Goal: Task Accomplishment & Management: Manage account settings

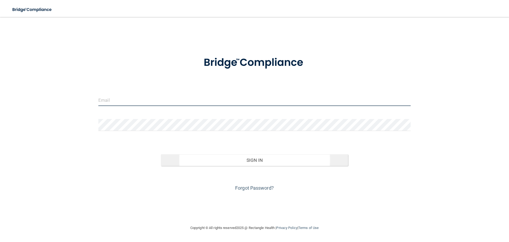
type input "[EMAIL_ADDRESS][DOMAIN_NAME]"
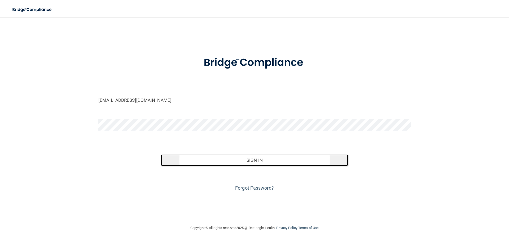
click at [250, 160] on button "Sign In" at bounding box center [255, 160] width 188 height 12
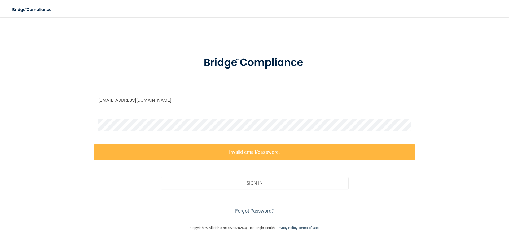
click at [283, 152] on label "Invalid email/password." at bounding box center [254, 152] width 320 height 17
click at [241, 209] on link "Forgot Password?" at bounding box center [254, 211] width 39 height 6
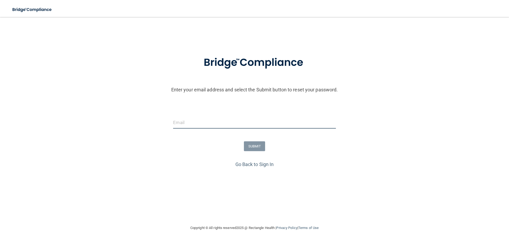
click at [218, 123] on input "email" at bounding box center [254, 122] width 163 height 12
type input "[EMAIL_ADDRESS][DOMAIN_NAME]"
click at [251, 146] on button "SUBMIT" at bounding box center [254, 146] width 21 height 10
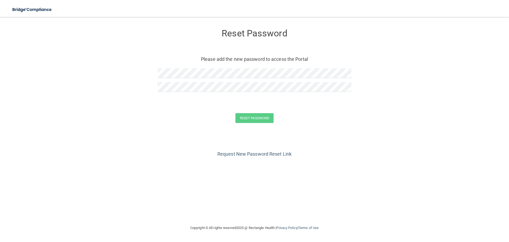
click at [404, 136] on div "Request New Password Reset Link" at bounding box center [255, 145] width 488 height 27
click at [159, 117] on div "Reset Password" at bounding box center [255, 118] width 496 height 10
click at [368, 152] on div "Request New Password Reset Link" at bounding box center [255, 145] width 488 height 27
click at [258, 118] on button "Reset Password" at bounding box center [255, 118] width 38 height 10
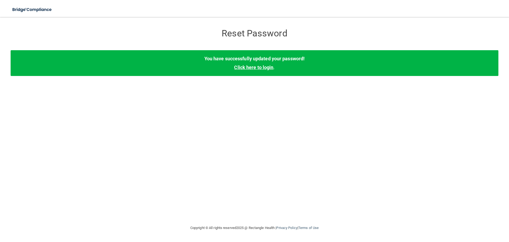
click at [257, 65] on link "Click here to login" at bounding box center [253, 67] width 39 height 6
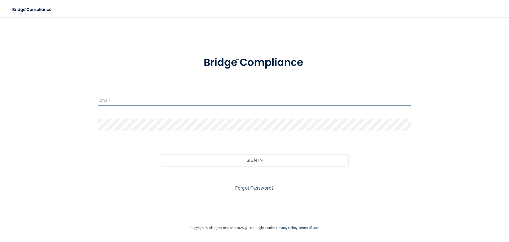
type input "[EMAIL_ADDRESS][DOMAIN_NAME]"
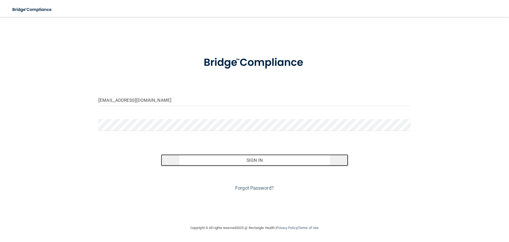
click at [258, 159] on button "Sign In" at bounding box center [255, 160] width 188 height 12
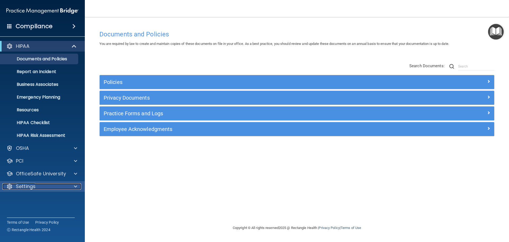
click at [30, 185] on p "Settings" at bounding box center [26, 186] width 20 height 6
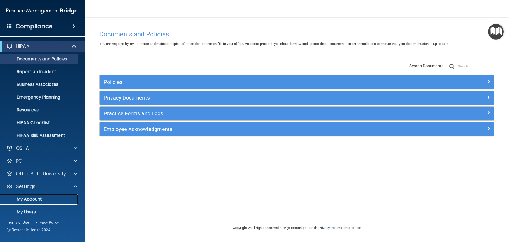
click at [34, 197] on p "My Account" at bounding box center [39, 198] width 72 height 5
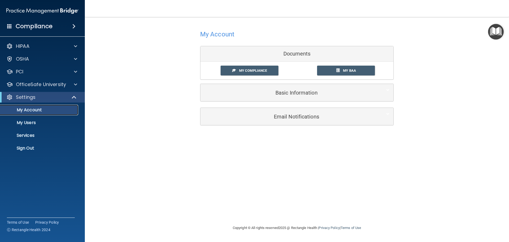
click at [29, 112] on p "My Account" at bounding box center [39, 109] width 72 height 5
click at [29, 121] on p "My Users" at bounding box center [39, 122] width 72 height 5
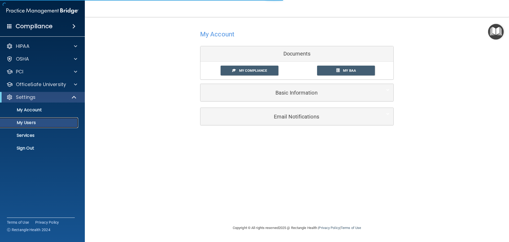
select select "20"
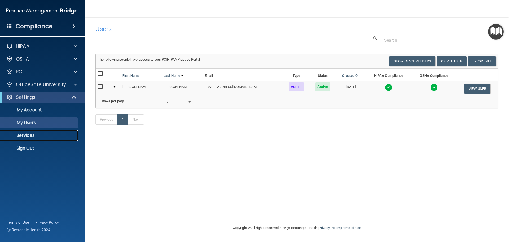
click at [31, 134] on p "Services" at bounding box center [39, 135] width 72 height 5
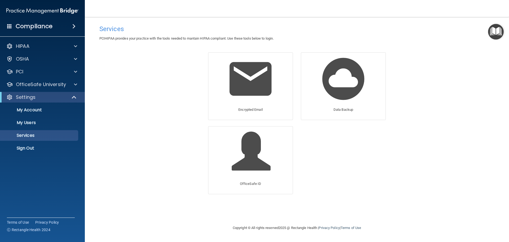
click at [492, 32] on img "Open Resource Center" at bounding box center [496, 32] width 16 height 16
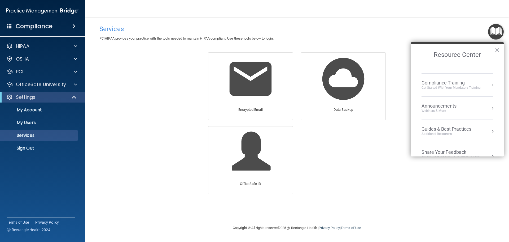
scroll to position [76, 0]
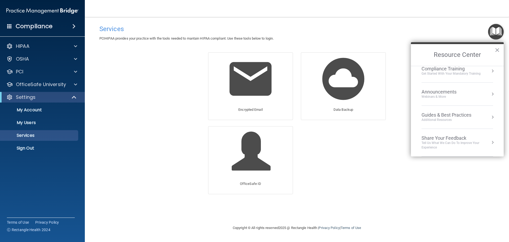
click at [25, 26] on h4 "Compliance" at bounding box center [34, 26] width 37 height 7
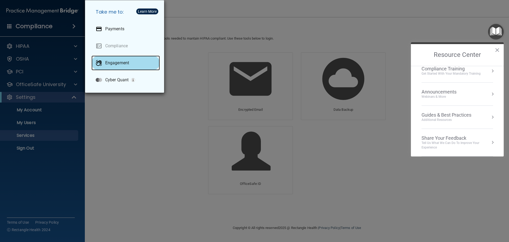
click at [116, 64] on p "Engagement" at bounding box center [117, 62] width 24 height 5
click at [203, 48] on div "Take me to: Payments Compliance Engagement Cyber Quant" at bounding box center [254, 121] width 509 height 242
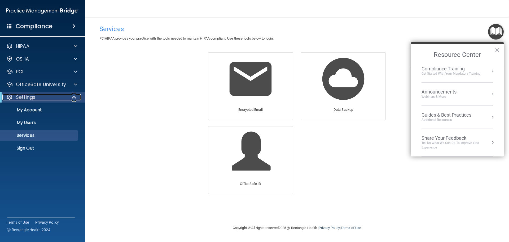
click at [75, 96] on span at bounding box center [74, 97] width 5 height 6
click at [75, 96] on span at bounding box center [75, 97] width 3 height 6
click at [48, 111] on p "My Account" at bounding box center [39, 109] width 72 height 5
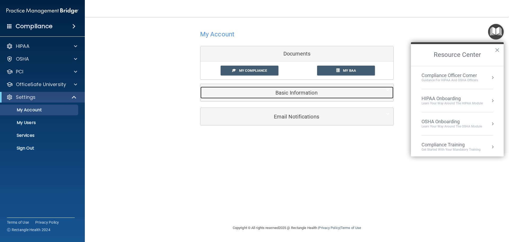
click at [291, 91] on h5 "Basic Information" at bounding box center [289, 93] width 169 height 6
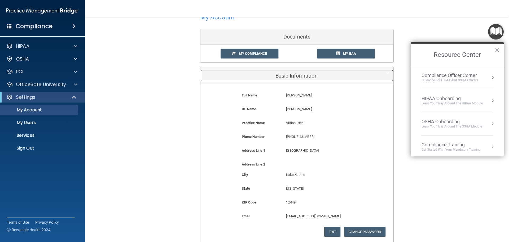
scroll to position [71, 0]
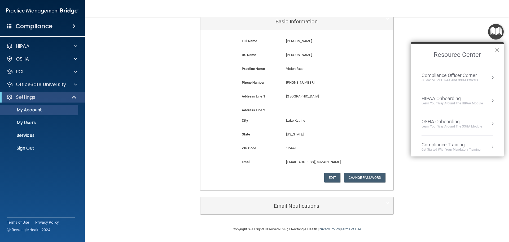
click at [497, 47] on button "×" at bounding box center [497, 50] width 5 height 8
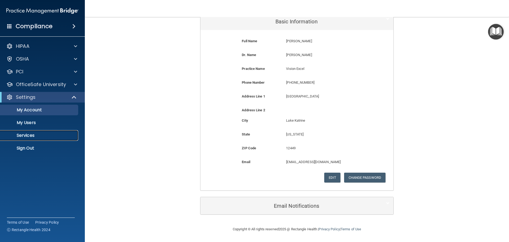
click at [46, 138] on link "Services" at bounding box center [37, 135] width 84 height 11
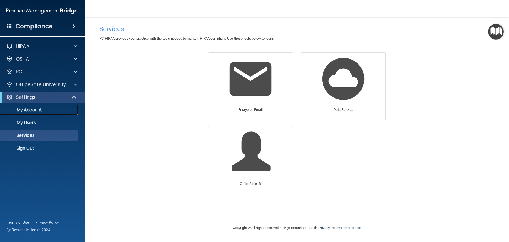
click at [53, 115] on link "My Account" at bounding box center [37, 110] width 84 height 11
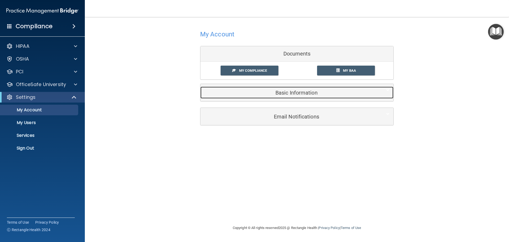
click at [306, 96] on h5 "Basic Information" at bounding box center [289, 93] width 169 height 6
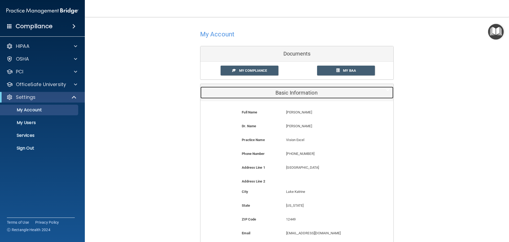
click at [307, 93] on h5 "Basic Information" at bounding box center [289, 93] width 169 height 6
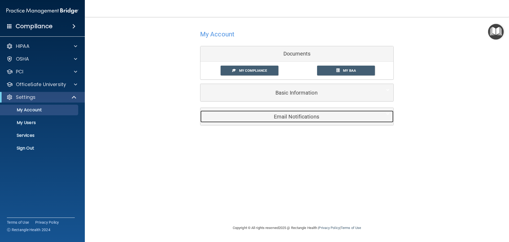
click at [297, 115] on h5 "Email Notifications" at bounding box center [289, 117] width 169 height 6
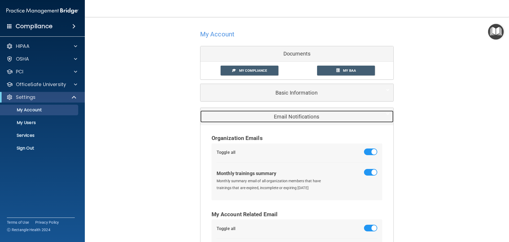
click at [300, 115] on h5 "Email Notifications" at bounding box center [289, 117] width 169 height 6
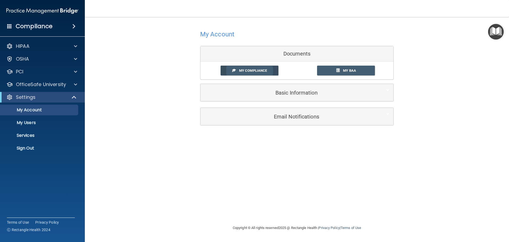
click at [272, 66] on link "My Compliance" at bounding box center [250, 71] width 58 height 10
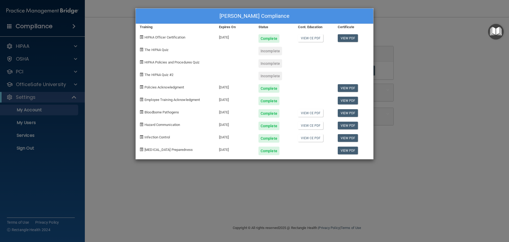
click at [416, 36] on div "Glen Pomerantz's Compliance Training Expires On Status Cont. Education Certific…" at bounding box center [254, 121] width 509 height 242
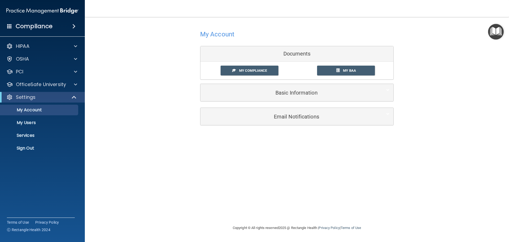
drag, startPoint x: 251, startPoint y: 73, endPoint x: 312, endPoint y: 67, distance: 61.3
click at [312, 67] on div "My Compliance My BAA" at bounding box center [297, 71] width 193 height 10
click at [345, 71] on span "My BAA" at bounding box center [349, 70] width 13 height 4
click at [43, 122] on p "My Users" at bounding box center [39, 122] width 72 height 5
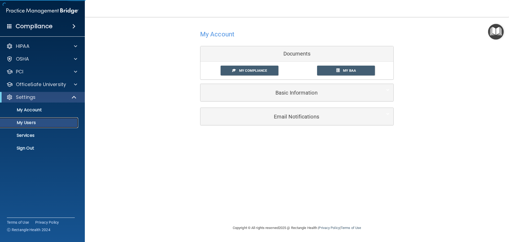
select select "20"
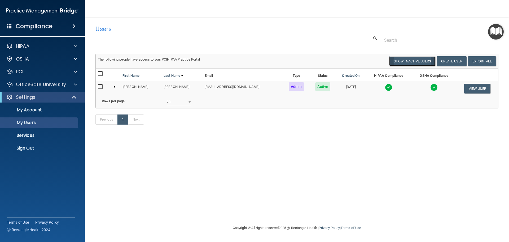
click at [412, 59] on button "Show Inactive Users" at bounding box center [412, 61] width 46 height 10
click at [412, 59] on button "Hide Inactive Users" at bounding box center [414, 61] width 44 height 10
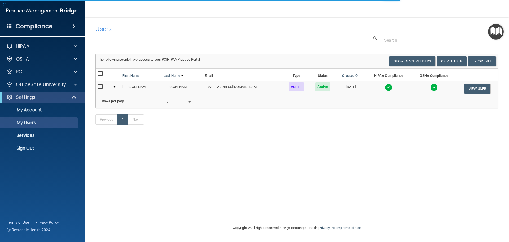
select select "20"
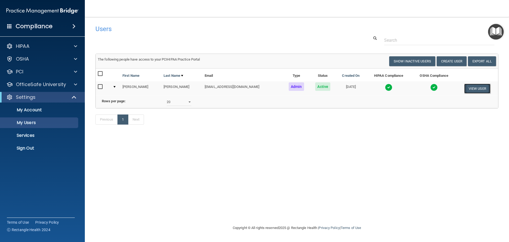
click at [469, 90] on button "View User" at bounding box center [478, 89] width 26 height 10
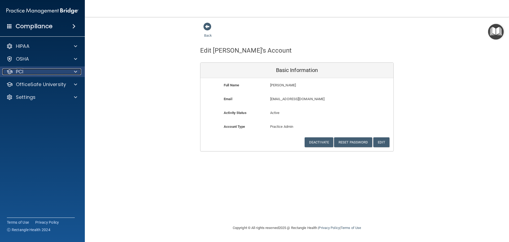
click at [51, 71] on div "PCI" at bounding box center [35, 71] width 66 height 6
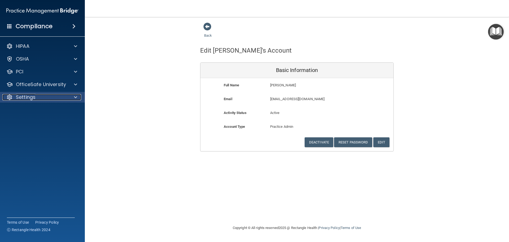
click at [44, 95] on div "Settings" at bounding box center [35, 97] width 66 height 6
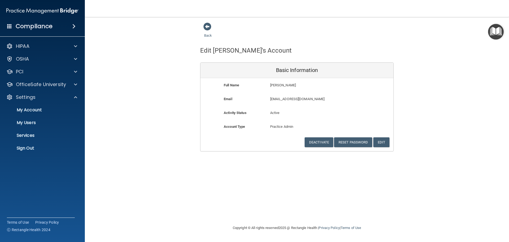
click at [326, 166] on div "Back Edit Glen's Account Basic Information Full Name Glen Pomerantz Glen Last N…" at bounding box center [297, 120] width 403 height 197
click at [50, 29] on h4 "Compliance" at bounding box center [34, 26] width 37 height 7
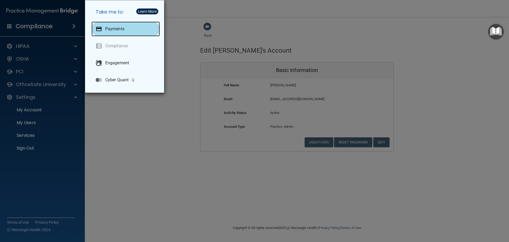
click at [139, 26] on div "Payments" at bounding box center [126, 28] width 68 height 15
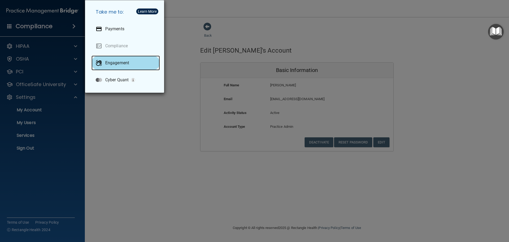
click at [138, 67] on div "Engagement" at bounding box center [126, 62] width 68 height 15
click at [230, 39] on div "Take me to: Payments Compliance Engagement Cyber Quant" at bounding box center [254, 121] width 509 height 242
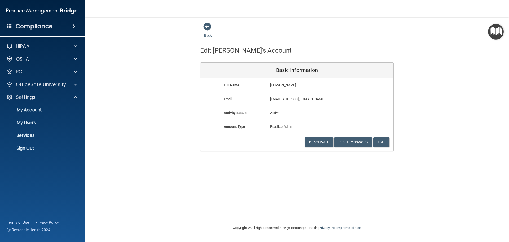
click at [12, 25] on div "Compliance" at bounding box center [42, 26] width 85 height 12
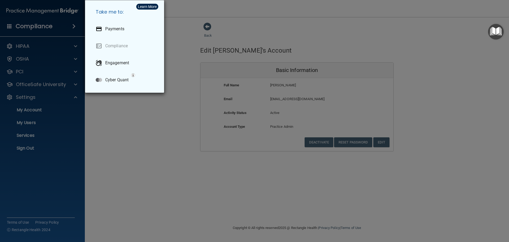
click at [12, 27] on div "Take me to: Payments Compliance Engagement Cyber Quant" at bounding box center [254, 121] width 509 height 242
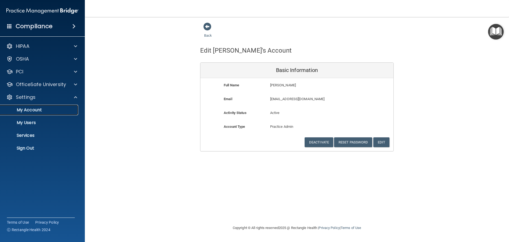
click at [53, 109] on p "My Account" at bounding box center [39, 109] width 72 height 5
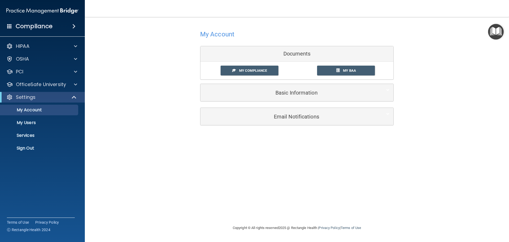
drag, startPoint x: 274, startPoint y: 102, endPoint x: 275, endPoint y: 108, distance: 5.6
click at [274, 103] on div "My Account Documents My Compliance My Compliance My BAA Basic Information Full …" at bounding box center [297, 64] width 194 height 85
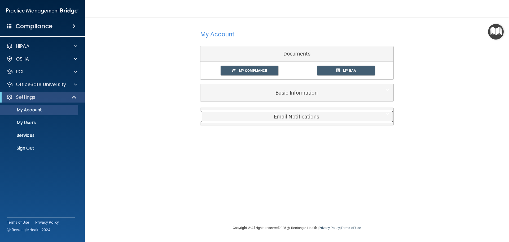
click at [275, 112] on div "Email Notifications" at bounding box center [289, 116] width 177 height 12
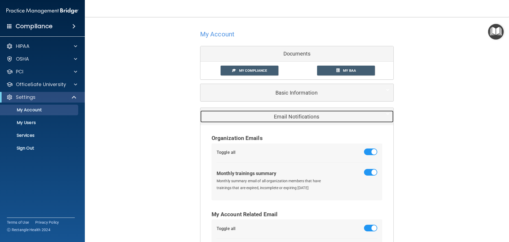
click at [275, 116] on h5 "Email Notifications" at bounding box center [289, 117] width 169 height 6
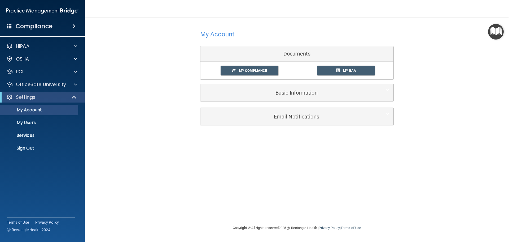
click at [296, 100] on div "Basic Information" at bounding box center [297, 92] width 193 height 17
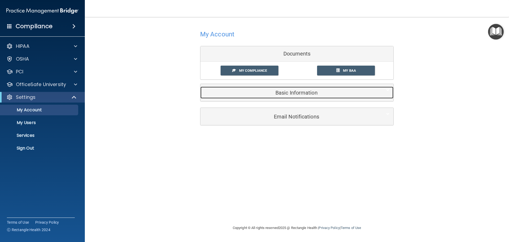
click at [299, 96] on div "Basic Information" at bounding box center [289, 92] width 177 height 12
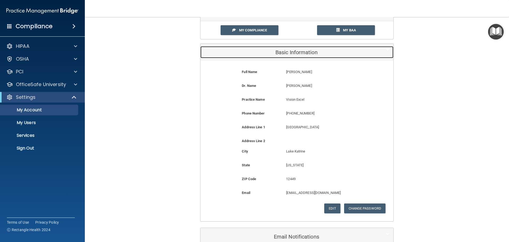
scroll to position [53, 0]
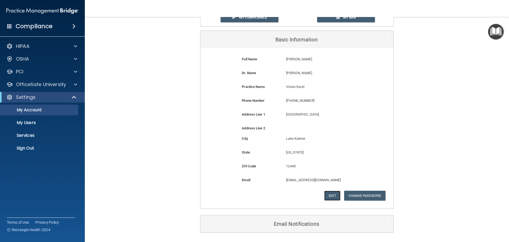
click at [330, 193] on button "Edit" at bounding box center [332, 195] width 16 height 10
select select "32"
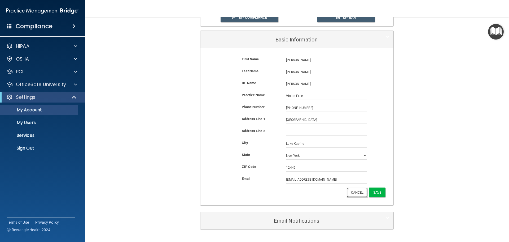
click at [360, 196] on button "Cancel" at bounding box center [357, 192] width 21 height 10
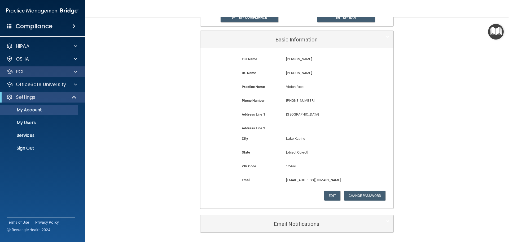
click at [38, 67] on div "PCI" at bounding box center [42, 71] width 85 height 11
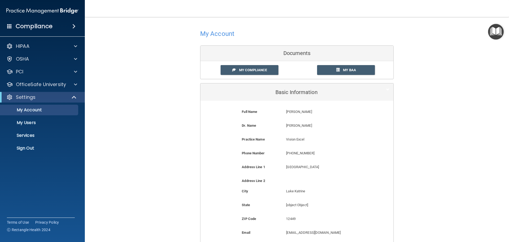
scroll to position [0, 0]
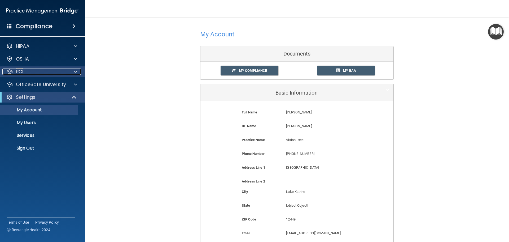
click at [36, 72] on div "PCI" at bounding box center [35, 71] width 66 height 6
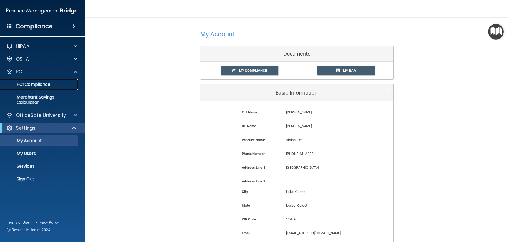
click at [47, 82] on p "PCI Compliance" at bounding box center [39, 84] width 72 height 5
click at [488, 29] on img "Open Resource Center" at bounding box center [496, 32] width 16 height 16
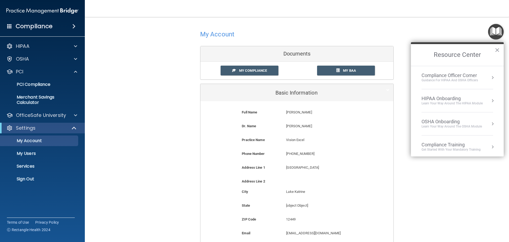
click at [464, 147] on div "Compliance Training" at bounding box center [451, 145] width 59 height 6
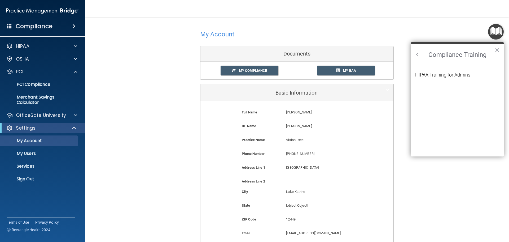
click at [421, 56] on h2 "Compliance Training" at bounding box center [457, 55] width 93 height 22
click at [421, 52] on h2 "Compliance Training" at bounding box center [457, 55] width 93 height 22
click at [417, 56] on button "Back to Resource Center Home" at bounding box center [417, 54] width 5 height 5
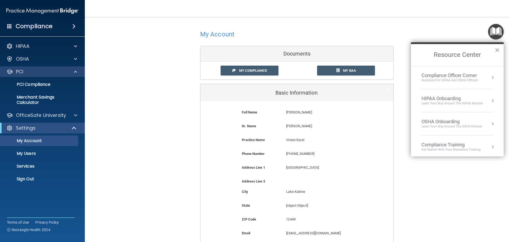
click at [52, 76] on div "PCI" at bounding box center [42, 71] width 85 height 11
click at [75, 75] on div "PCI" at bounding box center [42, 71] width 85 height 11
click at [76, 73] on span at bounding box center [75, 71] width 3 height 6
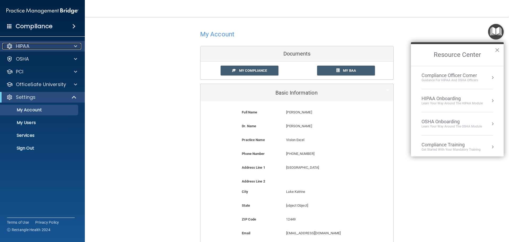
click at [68, 46] on div at bounding box center [74, 46] width 13 height 6
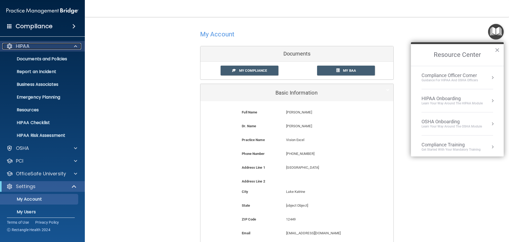
click at [72, 46] on div at bounding box center [74, 46] width 13 height 6
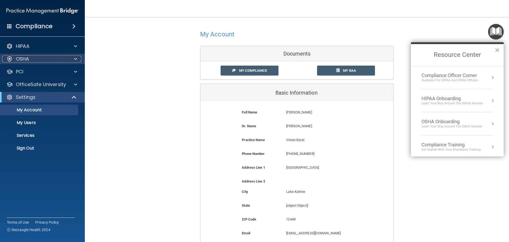
click at [68, 59] on div "OSHA" at bounding box center [35, 59] width 66 height 6
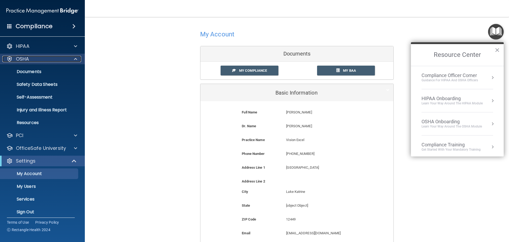
click at [70, 60] on div at bounding box center [74, 59] width 13 height 6
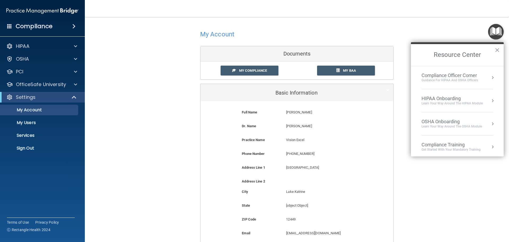
click at [36, 19] on div "Compliance" at bounding box center [42, 16] width 74 height 32
click at [28, 25] on h4 "Compliance" at bounding box center [34, 26] width 37 height 7
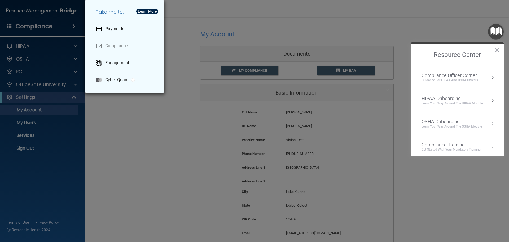
click at [42, 15] on div "Take me to: Payments Compliance Engagement Cyber Quant" at bounding box center [254, 121] width 509 height 242
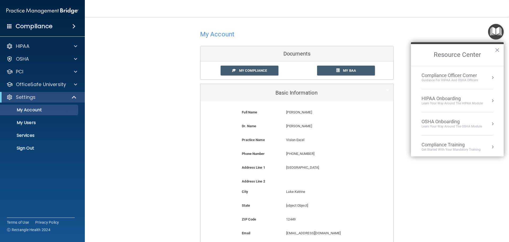
click at [55, 15] on img at bounding box center [42, 11] width 72 height 11
click at [53, 14] on img at bounding box center [42, 11] width 72 height 11
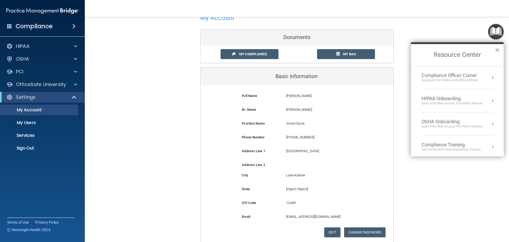
scroll to position [71, 0]
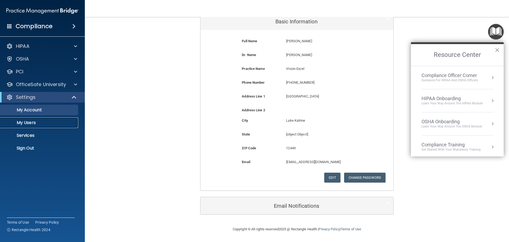
click at [37, 122] on p "My Users" at bounding box center [39, 122] width 72 height 5
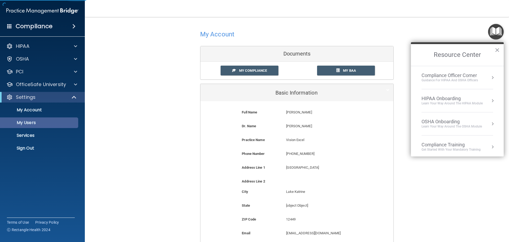
select select "20"
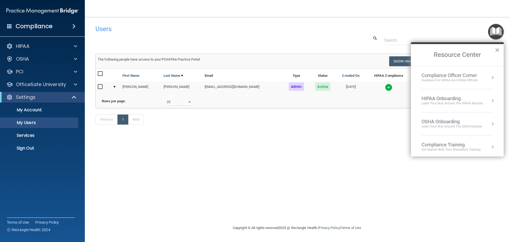
click at [244, 151] on div "Users Success! New user created. × Error! The user couldn't be created. × Succe…" at bounding box center [297, 120] width 403 height 197
click at [498, 50] on button "×" at bounding box center [497, 50] width 5 height 8
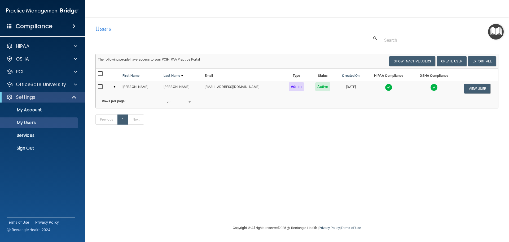
click at [431, 87] on img at bounding box center [434, 87] width 7 height 7
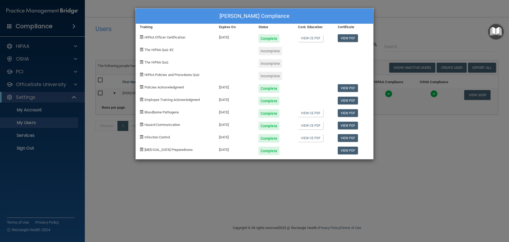
click at [402, 34] on div "Glen Pomerantz's Compliance Training Expires On Status Cont. Education Certific…" at bounding box center [254, 121] width 509 height 242
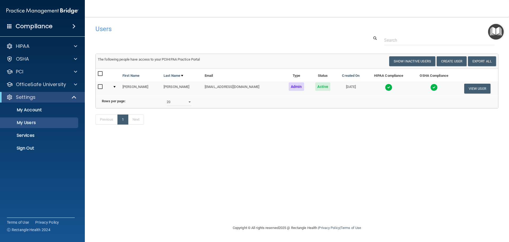
click at [315, 88] on span "Active" at bounding box center [322, 86] width 15 height 8
click at [471, 87] on button "View User" at bounding box center [478, 89] width 26 height 10
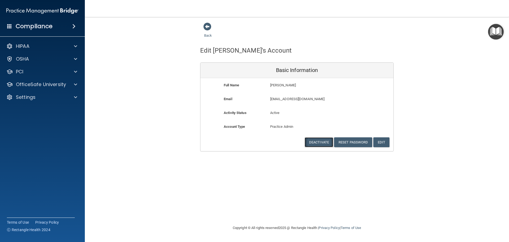
click at [320, 138] on button "Deactivate" at bounding box center [319, 142] width 29 height 10
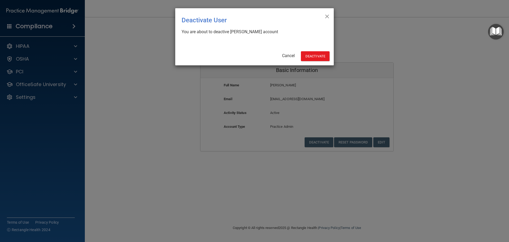
drag, startPoint x: 326, startPoint y: 17, endPoint x: 272, endPoint y: 64, distance: 71.7
click at [272, 64] on div "× Close Deactivate User You are about to deactive Glen Pomerantz's account Canc…" at bounding box center [254, 36] width 159 height 57
drag, startPoint x: 300, startPoint y: 54, endPoint x: 282, endPoint y: 64, distance: 21.0
click at [282, 64] on div "× Close Deactivate User You are about to deactive Glen Pomerantz's account Canc…" at bounding box center [254, 36] width 159 height 57
click at [287, 59] on div "Cancel Deactivate Activate" at bounding box center [254, 56] width 152 height 10
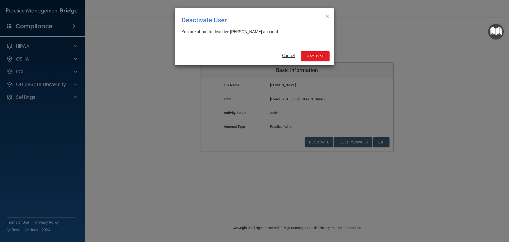
click at [288, 57] on link "Cancel" at bounding box center [288, 55] width 13 height 5
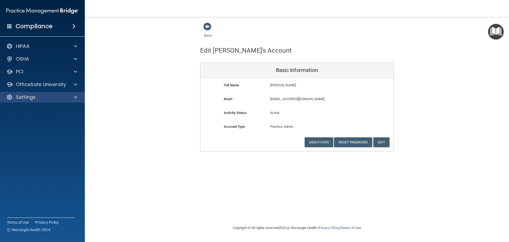
click at [20, 92] on div "Settings" at bounding box center [42, 97] width 85 height 11
click at [43, 104] on div "HIPAA Documents and Policies Report an Incident Business Associates Emergency P…" at bounding box center [42, 73] width 85 height 68
click at [47, 101] on div "Settings" at bounding box center [42, 97] width 85 height 11
click at [58, 35] on div "Compliance HIPAA Documents and Policies Report an Incident Business Associates …" at bounding box center [42, 121] width 85 height 242
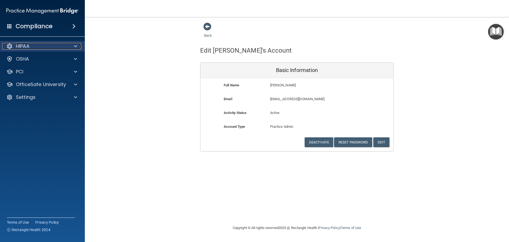
click at [51, 45] on div "HIPAA" at bounding box center [35, 46] width 66 height 6
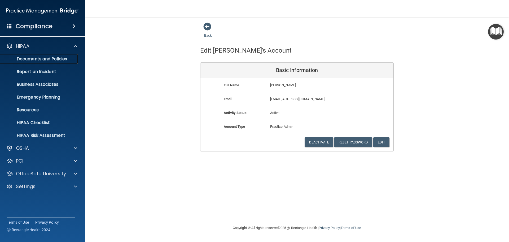
click at [46, 63] on link "Documents and Policies" at bounding box center [37, 59] width 84 height 11
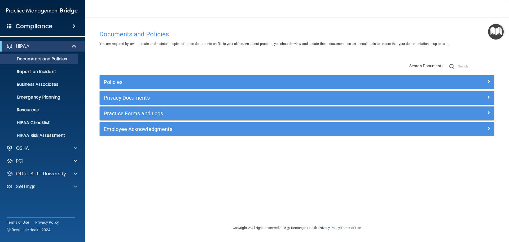
click at [55, 50] on div "HIPAA" at bounding box center [42, 46] width 85 height 11
click at [68, 41] on div "HIPAA" at bounding box center [42, 46] width 85 height 11
click at [71, 45] on div at bounding box center [74, 46] width 13 height 6
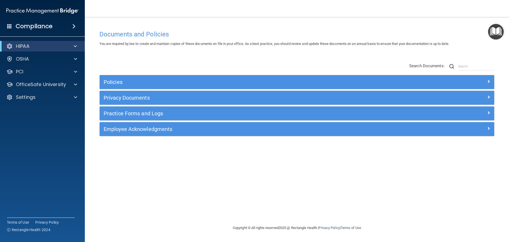
click at [8, 25] on span at bounding box center [9, 26] width 5 height 5
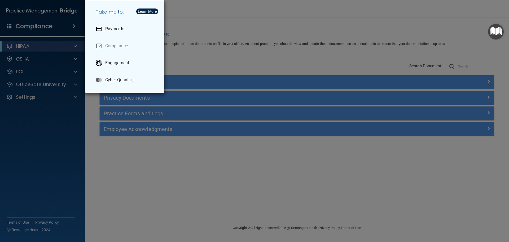
click at [152, 10] on div "Learn More" at bounding box center [147, 12] width 19 height 4
click at [258, 52] on div "Take me to: Payments Compliance Engagement Cyber Quant" at bounding box center [254, 121] width 509 height 242
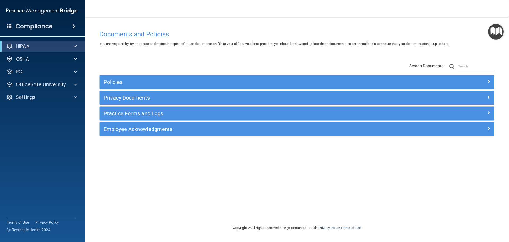
click at [257, 47] on div "You are required by law to create and maintain copies of these documents on fil…" at bounding box center [297, 44] width 403 height 6
click at [74, 96] on span at bounding box center [75, 97] width 3 height 6
click at [62, 108] on p "My Account" at bounding box center [39, 109] width 72 height 5
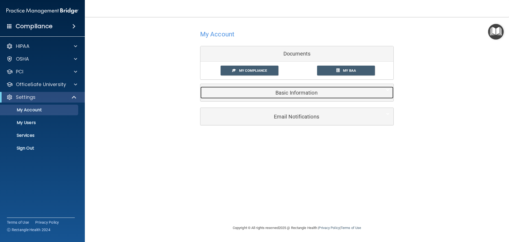
click at [314, 97] on div "Basic Information" at bounding box center [289, 92] width 177 height 12
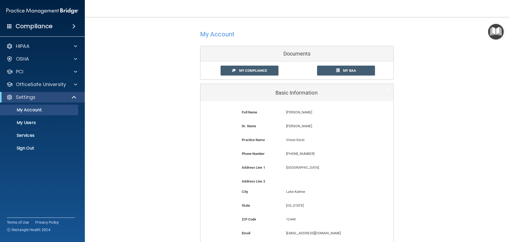
click at [322, 99] on div "Basic Information" at bounding box center [297, 92] width 193 height 17
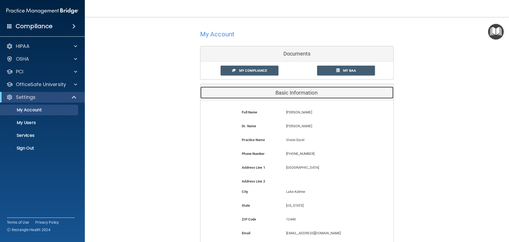
click at [302, 95] on h5 "Basic Information" at bounding box center [289, 93] width 169 height 6
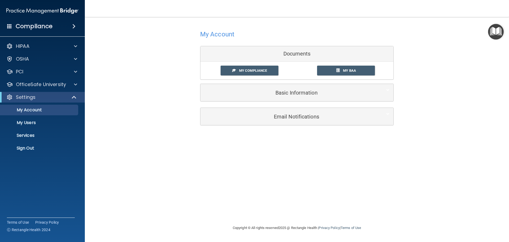
click at [292, 54] on div "Documents" at bounding box center [297, 53] width 193 height 15
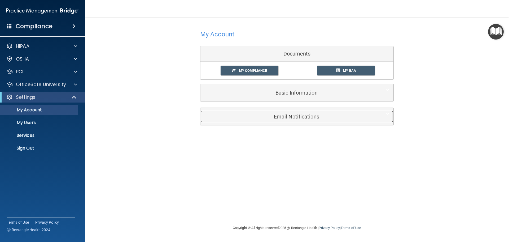
click at [299, 118] on h5 "Email Notifications" at bounding box center [289, 117] width 169 height 6
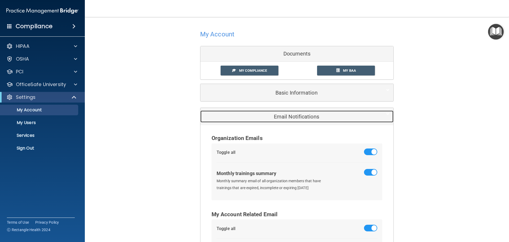
click at [299, 118] on h5 "Email Notifications" at bounding box center [289, 117] width 169 height 6
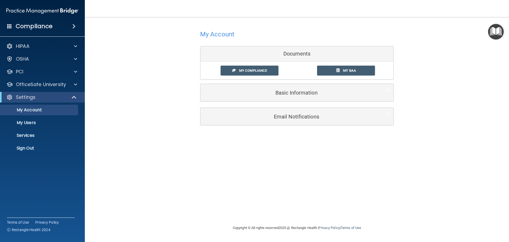
click at [262, 102] on div "My Account Documents My Compliance My Compliance My BAA Basic Information Full …" at bounding box center [297, 64] width 194 height 85
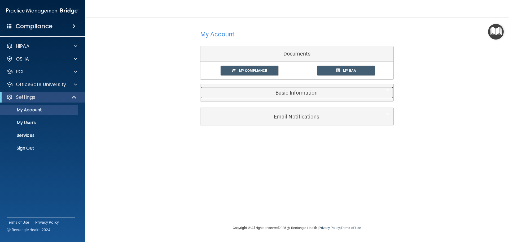
click at [266, 97] on div "Basic Information" at bounding box center [289, 92] width 177 height 12
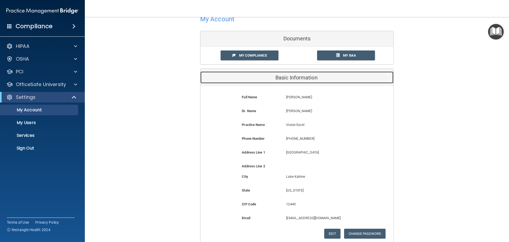
scroll to position [53, 0]
